Goal: Task Accomplishment & Management: Manage account settings

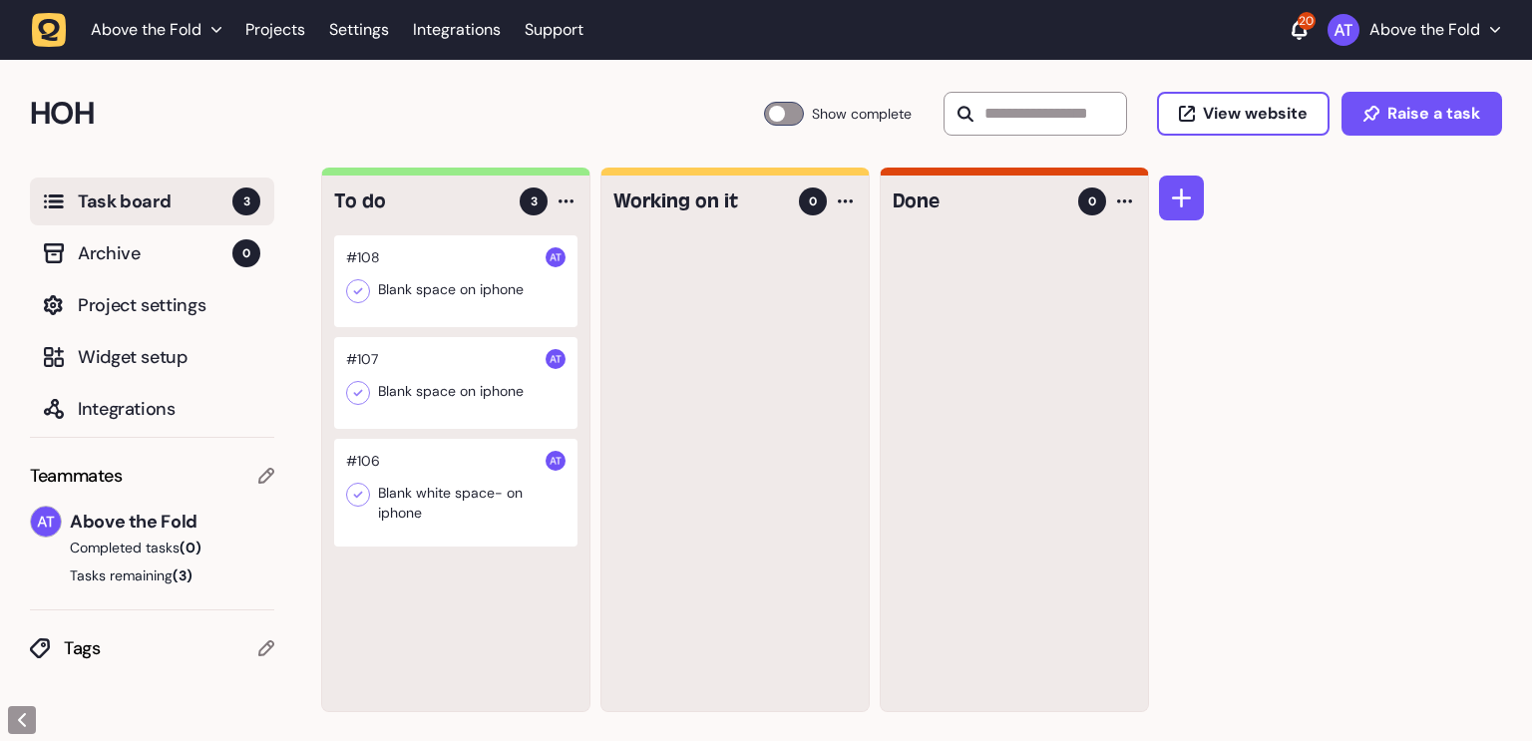
click at [357, 291] on icon at bounding box center [358, 291] width 20 height 20
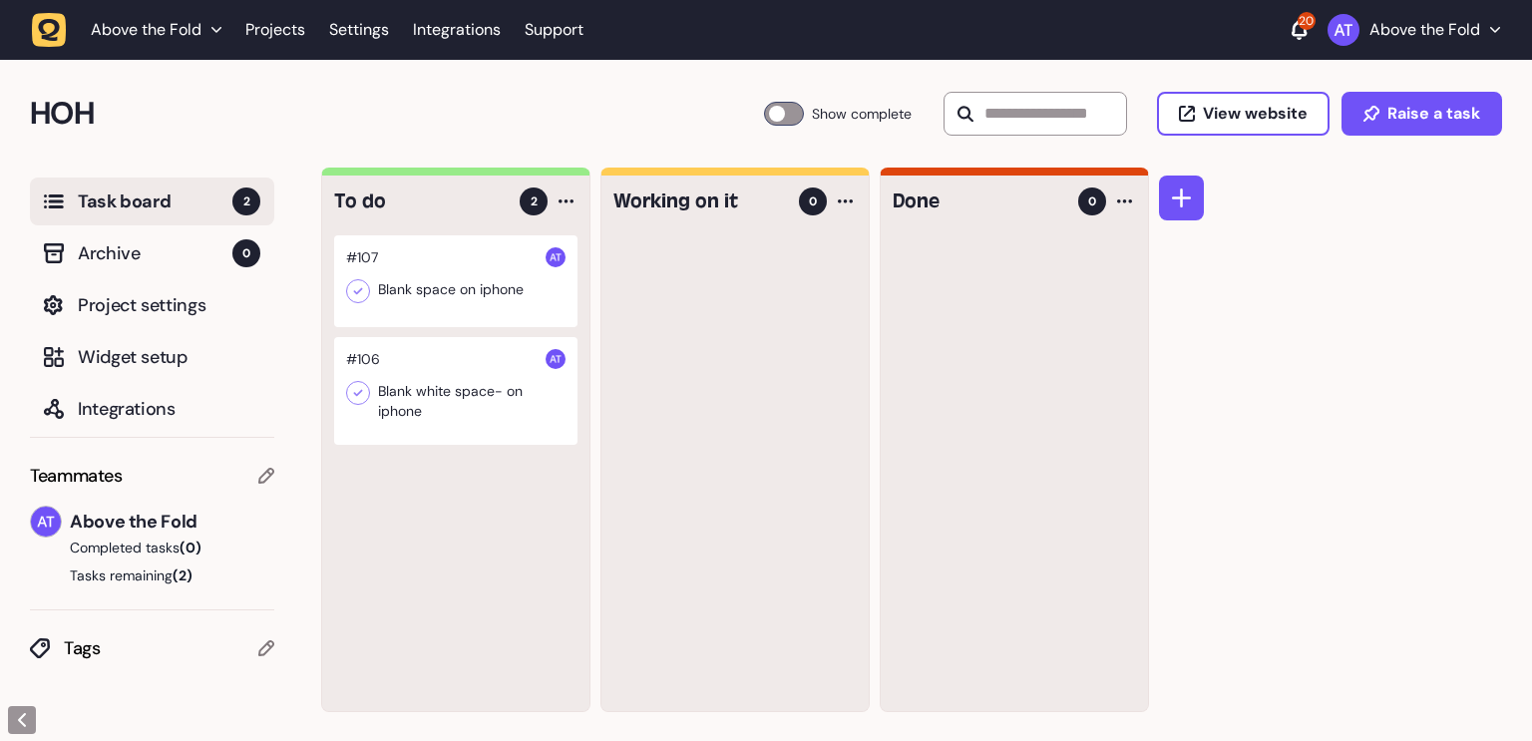
click at [355, 287] on icon at bounding box center [358, 291] width 20 height 20
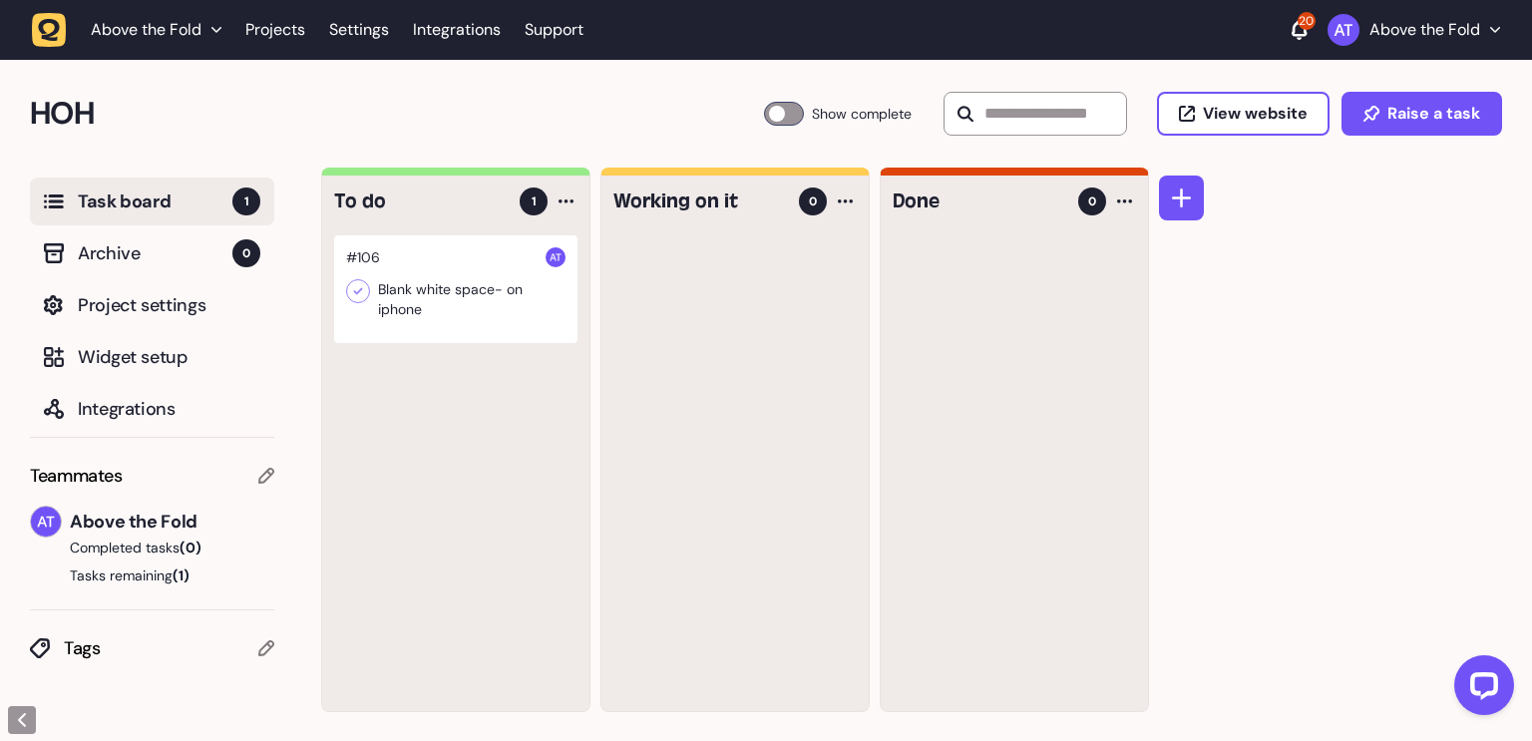
click at [355, 292] on icon at bounding box center [358, 291] width 9 height 7
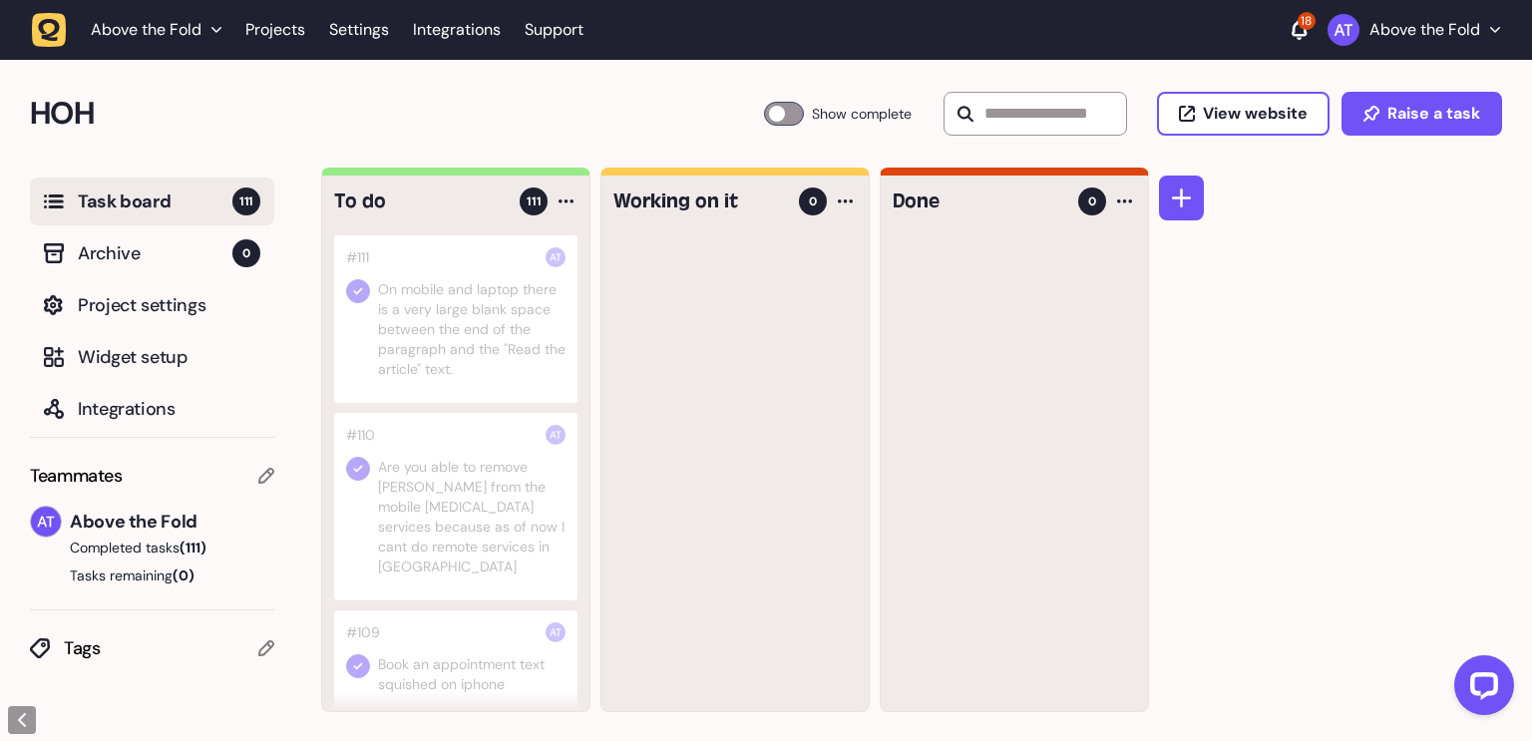
click at [764, 114] on div at bounding box center [784, 114] width 40 height 24
